Goal: Find contact information: Find contact information

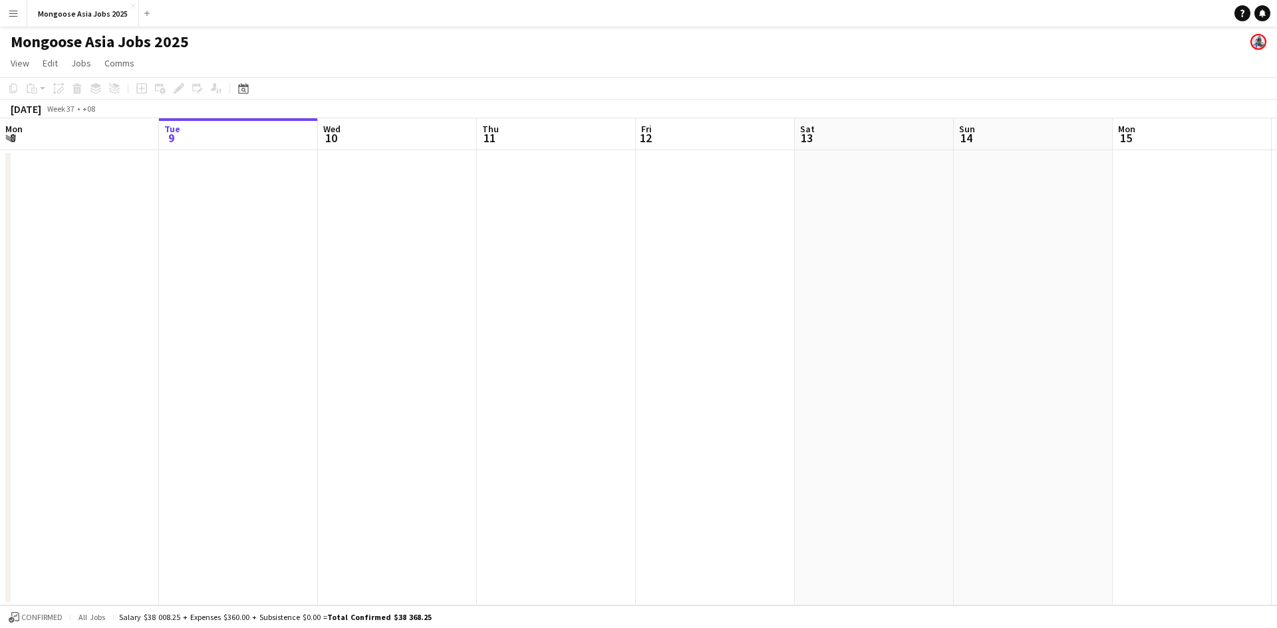
click at [11, 19] on button "Menu" at bounding box center [13, 13] width 27 height 27
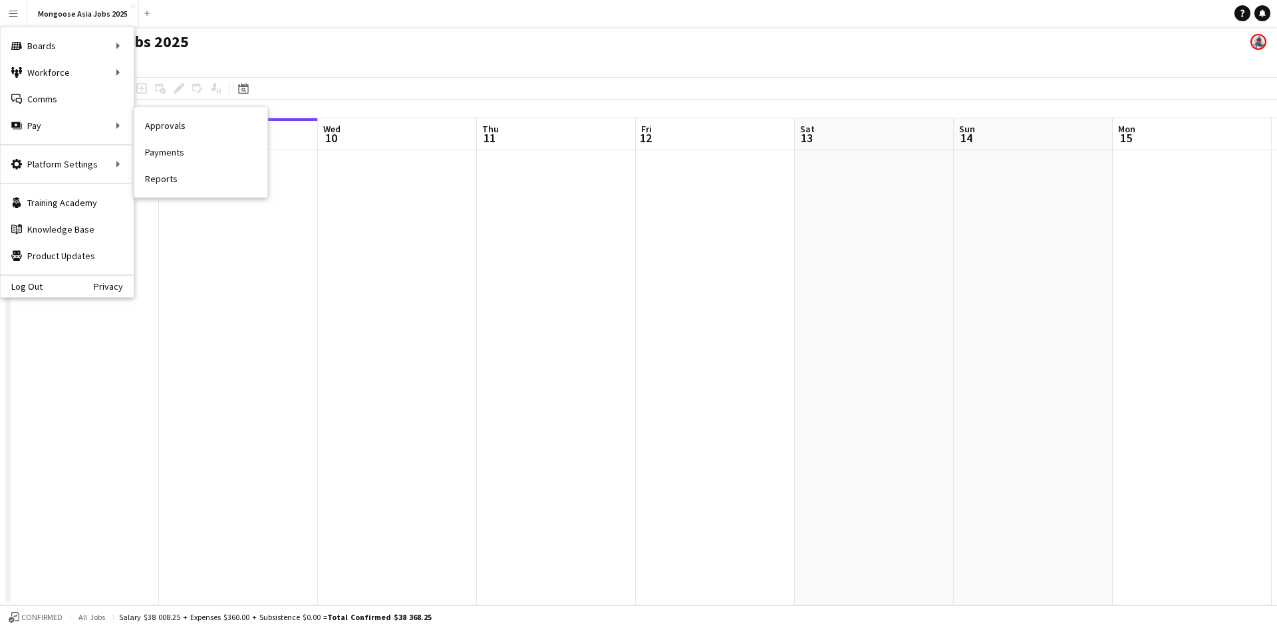
click at [157, 122] on link "Approvals" at bounding box center [200, 125] width 133 height 27
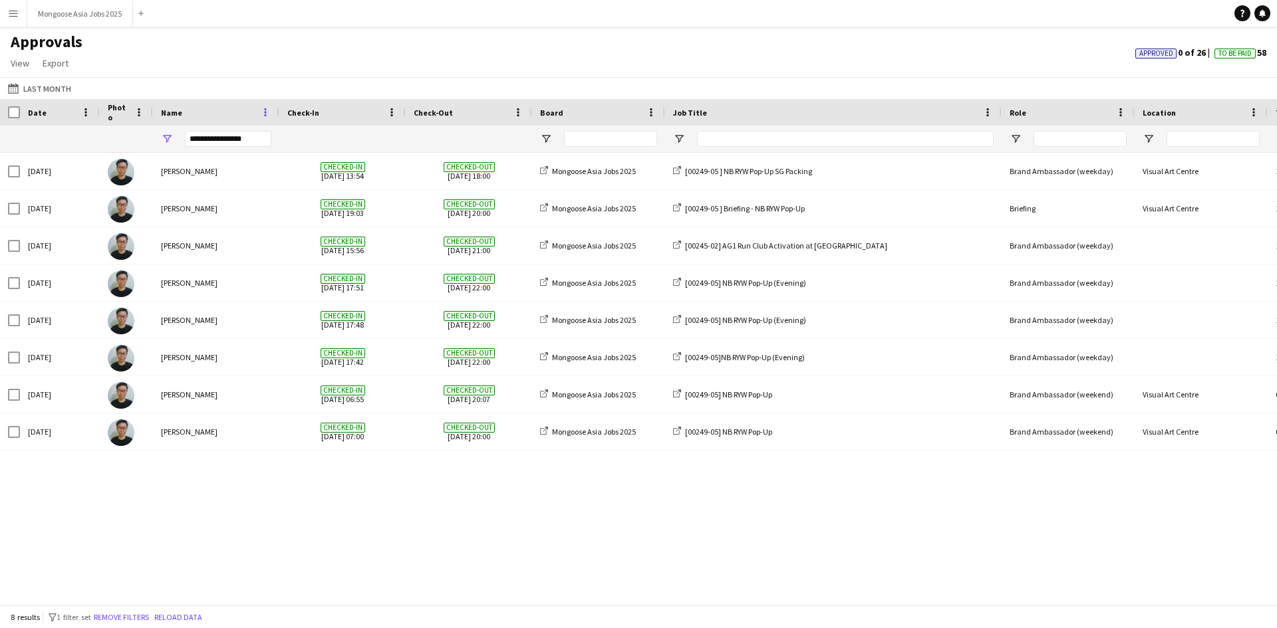
click at [266, 111] on span at bounding box center [265, 112] width 12 height 12
click at [209, 139] on div "**********" at bounding box center [228, 139] width 86 height 16
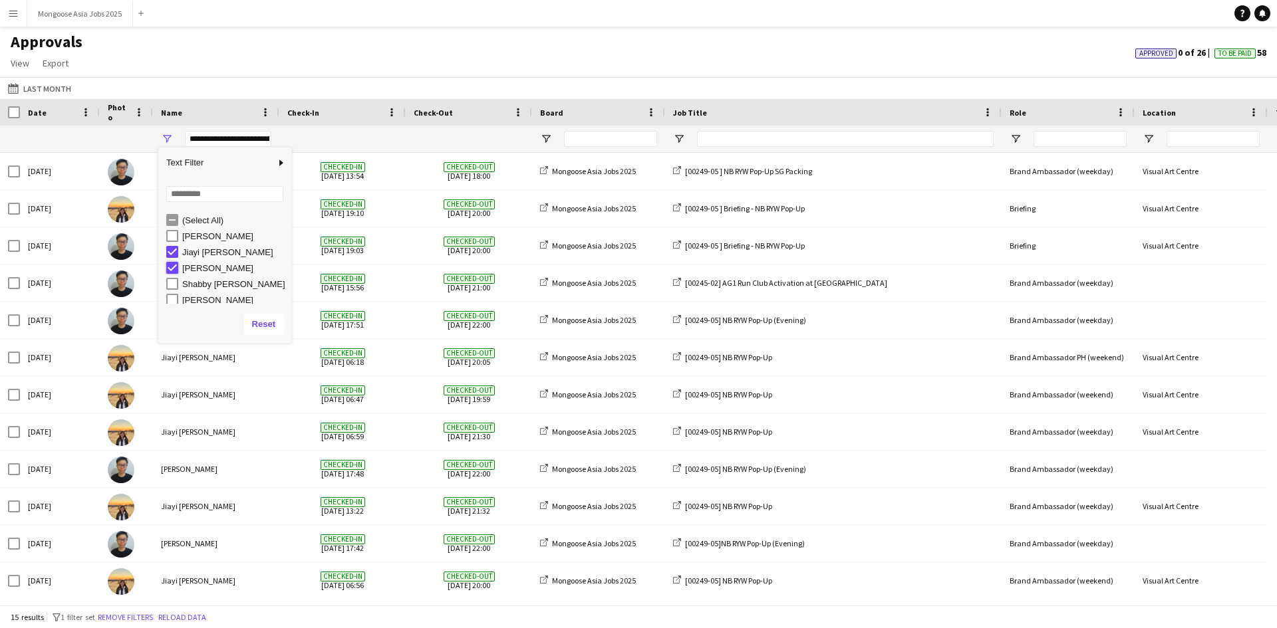
type input "**********"
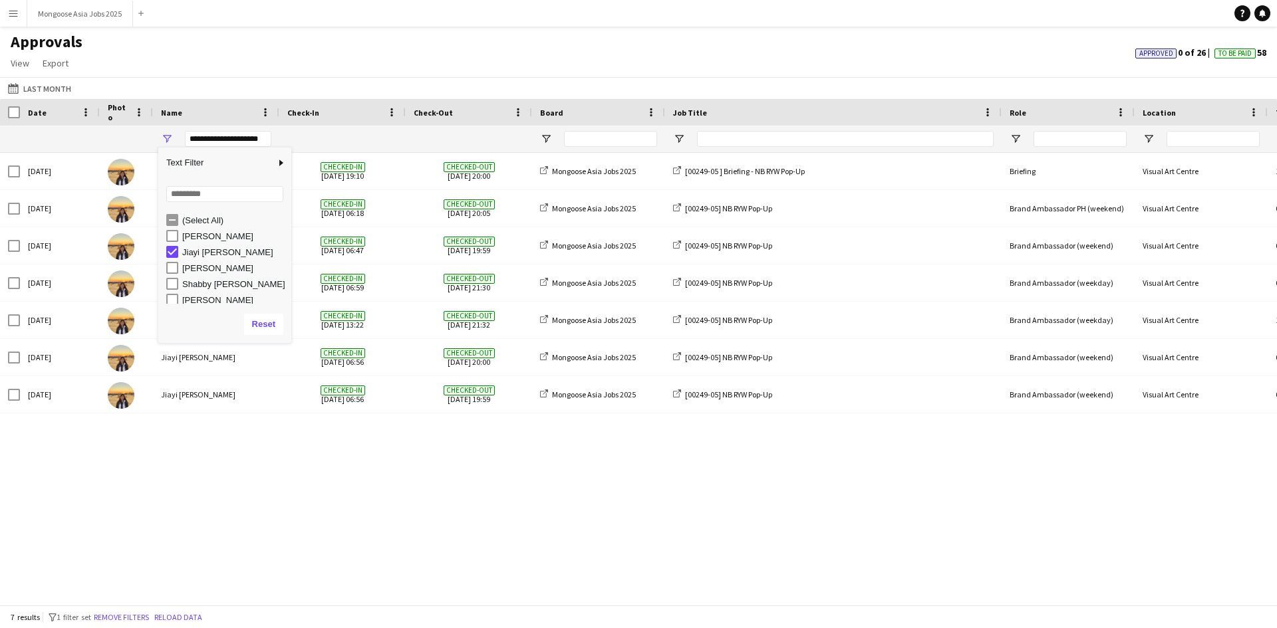
drag, startPoint x: 322, startPoint y: 472, endPoint x: 328, endPoint y: 467, distance: 7.6
click at [325, 472] on div "[DATE] Jiayi [PERSON_NAME] Checked-in [DATE] 19:10 Checked-out [DATE] 20:00 Mon…" at bounding box center [638, 374] width 1277 height 442
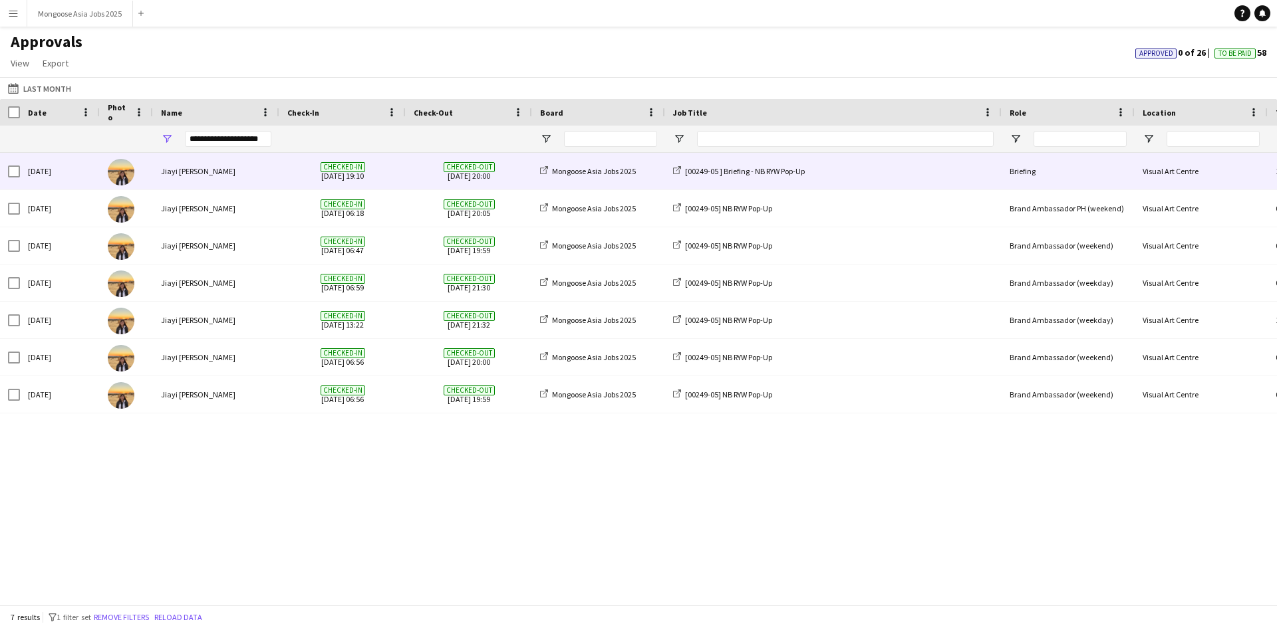
click at [160, 168] on div "Jiayi [PERSON_NAME]" at bounding box center [216, 171] width 126 height 37
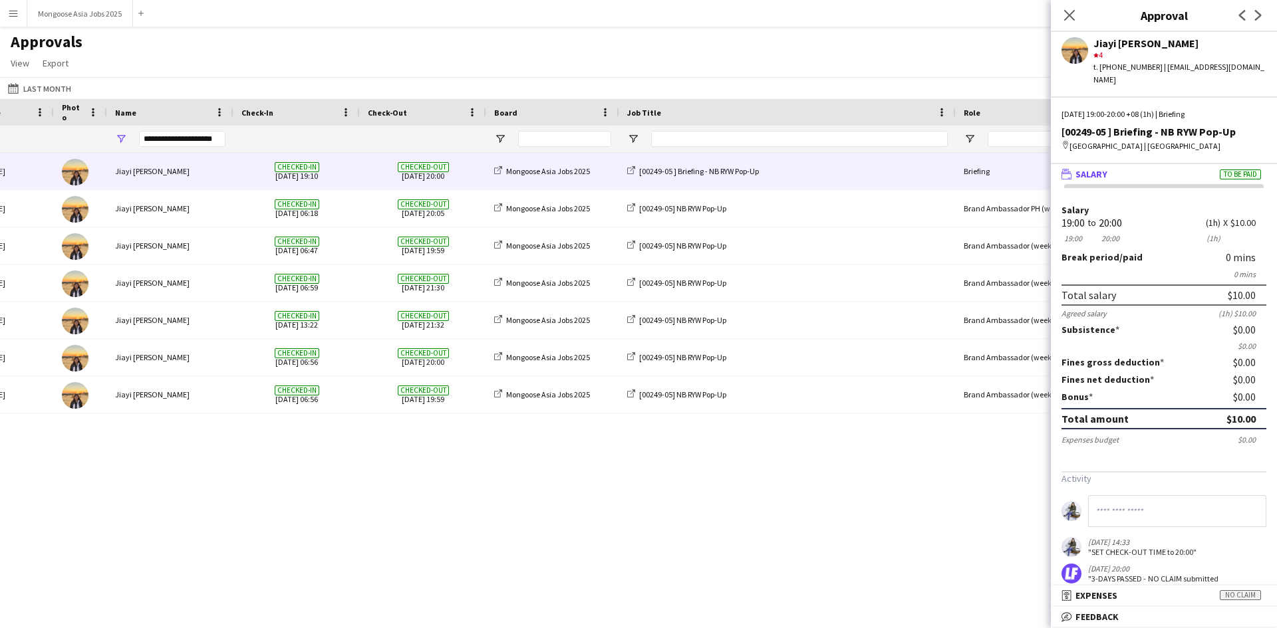
scroll to position [0, 49]
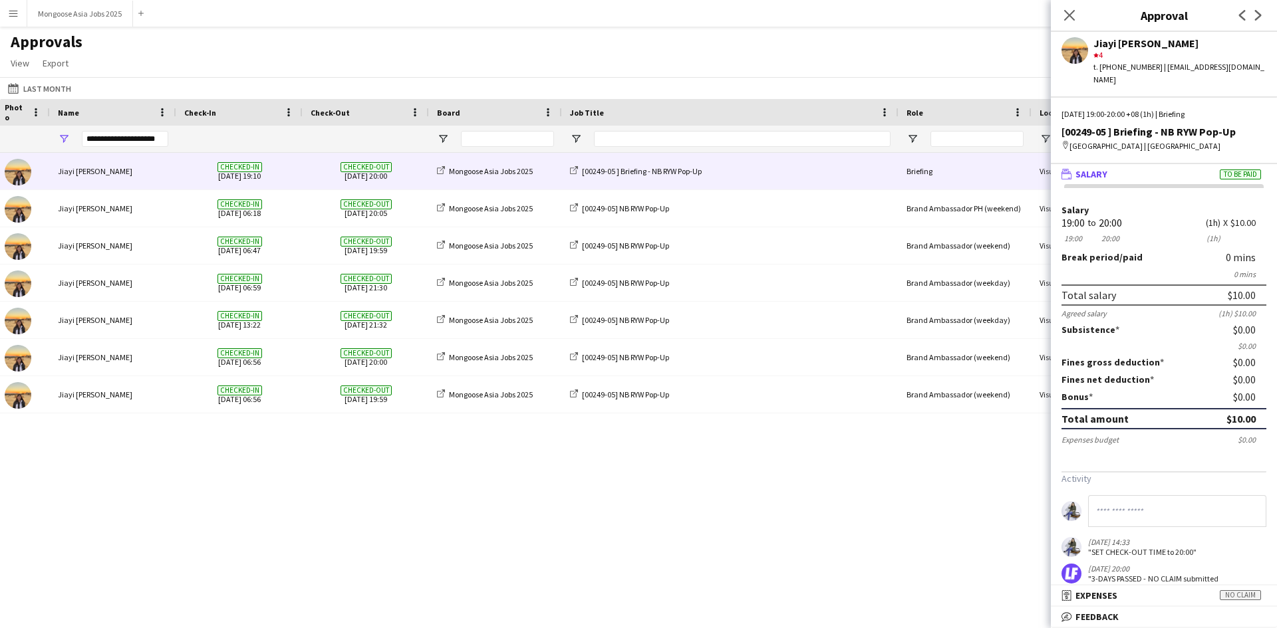
click at [1078, 18] on div "Close pop-in" at bounding box center [1069, 15] width 37 height 31
click at [1074, 18] on icon "Close pop-in" at bounding box center [1069, 15] width 13 height 13
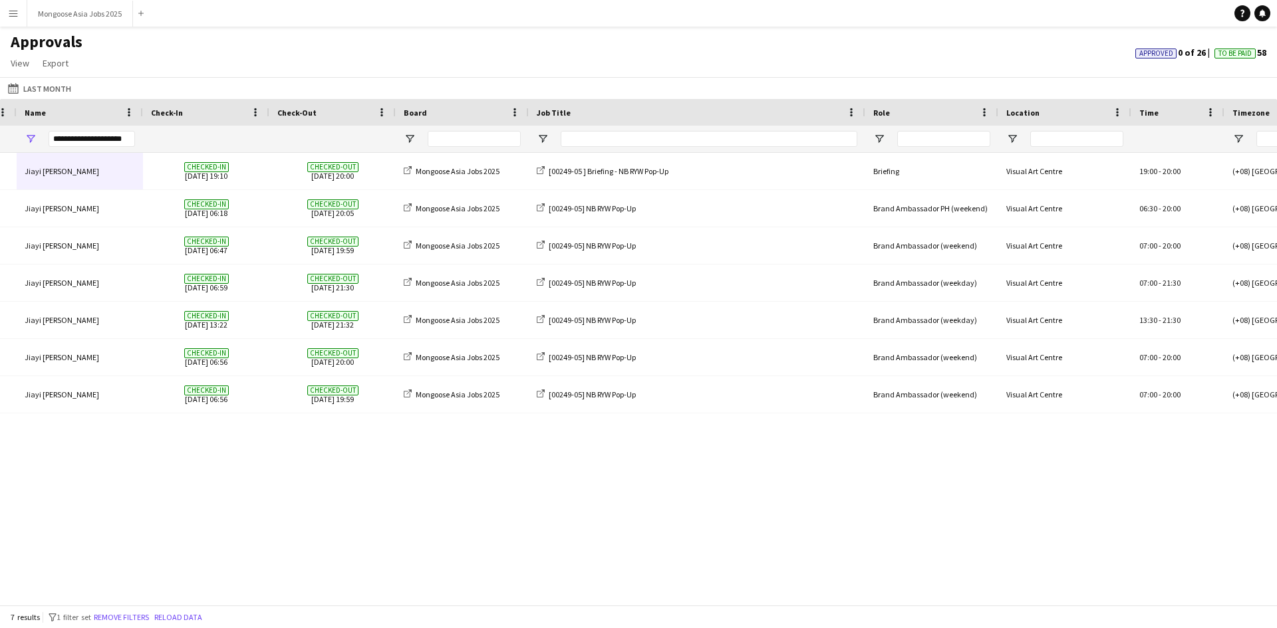
scroll to position [0, 18]
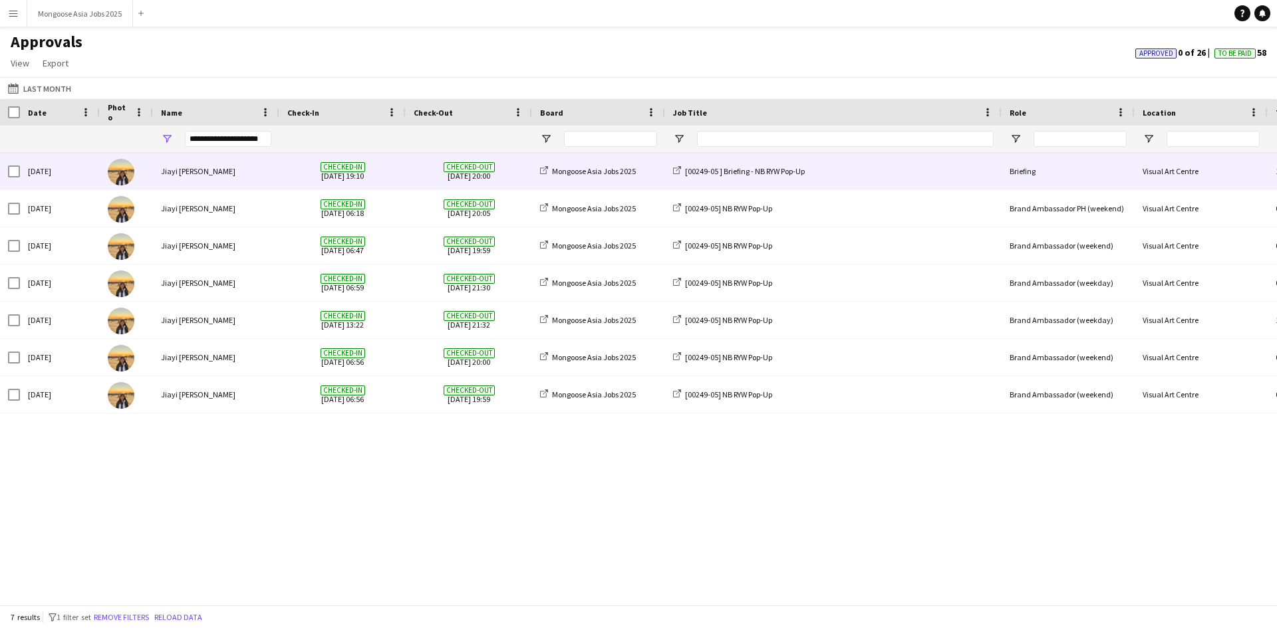
click at [122, 166] on img at bounding box center [121, 172] width 27 height 27
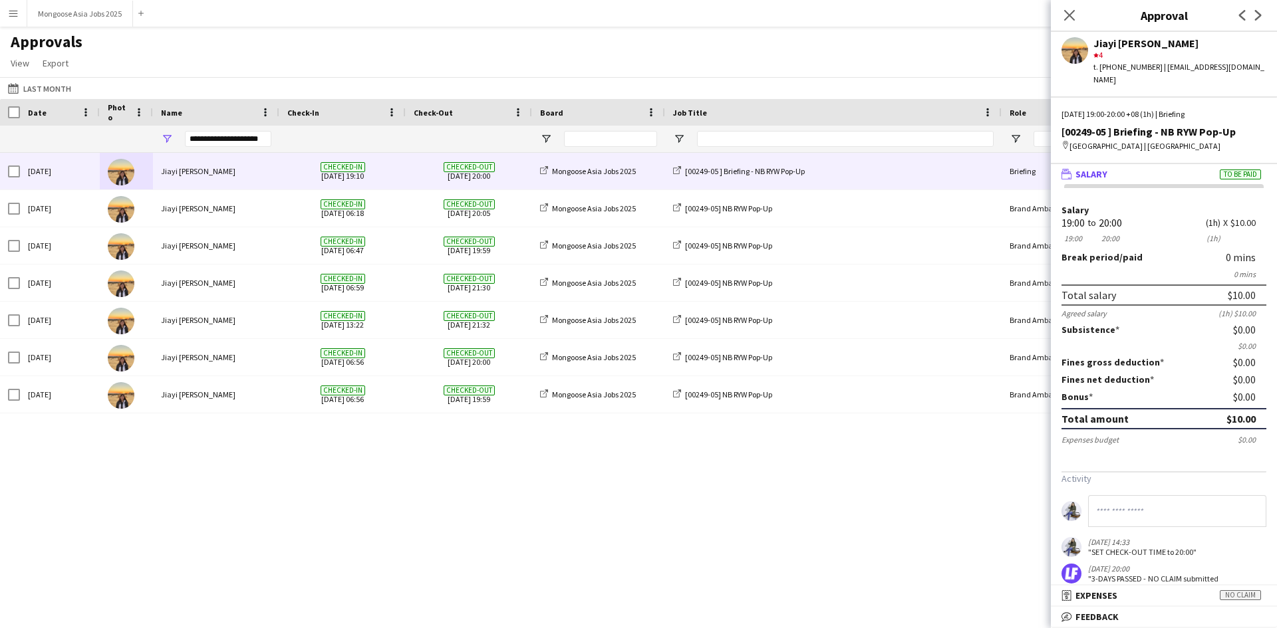
drag, startPoint x: 1267, startPoint y: 59, endPoint x: 1180, endPoint y: 71, distance: 88.6
click at [1180, 71] on div "Jiayi [PERSON_NAME] star 4 t. [PHONE_NUMBER] | [EMAIL_ADDRESS][DOMAIN_NAME]" at bounding box center [1164, 59] width 226 height 54
click at [1165, 70] on div "t. [PHONE_NUMBER] | [EMAIL_ADDRESS][DOMAIN_NAME]" at bounding box center [1179, 73] width 173 height 24
drag, startPoint x: 1150, startPoint y: 70, endPoint x: 1224, endPoint y: 77, distance: 74.2
click at [1224, 78] on div "Jiayi [PERSON_NAME] star 4 t. [PHONE_NUMBER] | [EMAIL_ADDRESS][DOMAIN_NAME] [DA…" at bounding box center [1164, 330] width 226 height 596
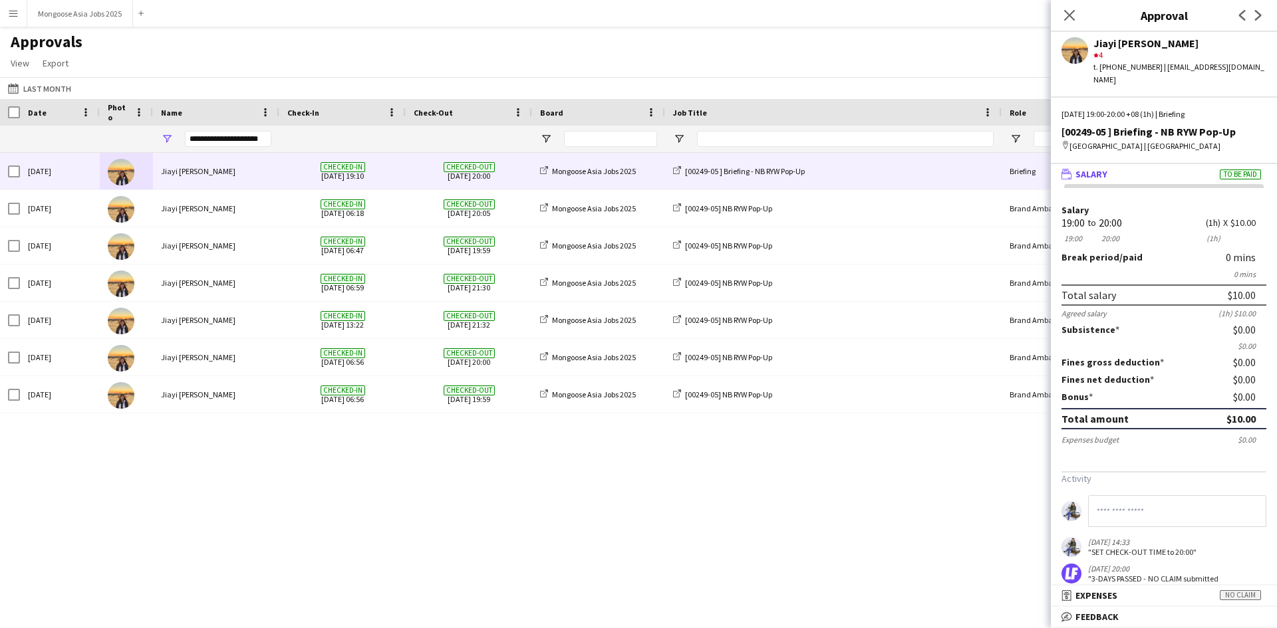
click at [1242, 70] on div "Jiayi [PERSON_NAME] star 4 t. [PHONE_NUMBER] | [EMAIL_ADDRESS][DOMAIN_NAME]" at bounding box center [1164, 59] width 226 height 54
drag, startPoint x: 1240, startPoint y: 68, endPoint x: 1149, endPoint y: 71, distance: 91.2
click at [1149, 71] on div "Jiayi [PERSON_NAME] star 4 t. [PHONE_NUMBER] | [EMAIL_ADDRESS][DOMAIN_NAME]" at bounding box center [1164, 59] width 226 height 54
copy div "[EMAIL_ADDRESS][DOMAIN_NAME]"
click at [1070, 15] on icon at bounding box center [1069, 15] width 13 height 13
